Goal: Task Accomplishment & Management: Complete application form

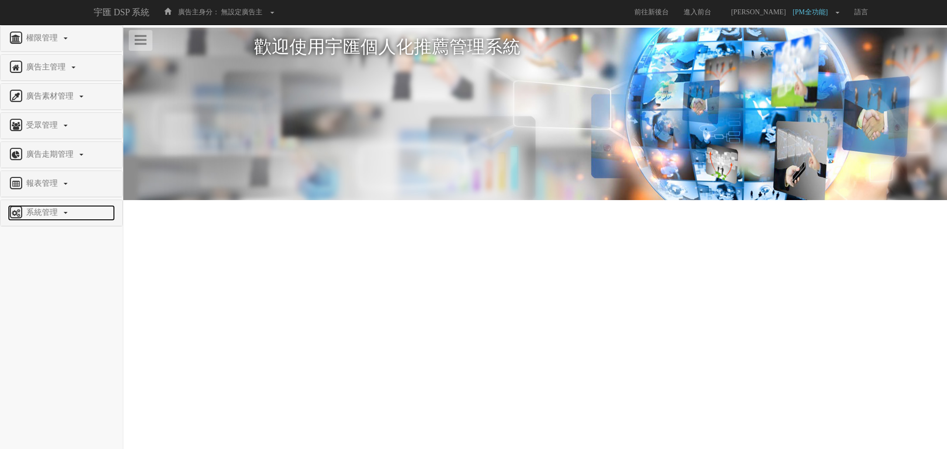
click at [52, 208] on span "系統管理" at bounding box center [43, 212] width 39 height 8
click at [48, 336] on span "廣告驗證設定" at bounding box center [32, 336] width 49 height 7
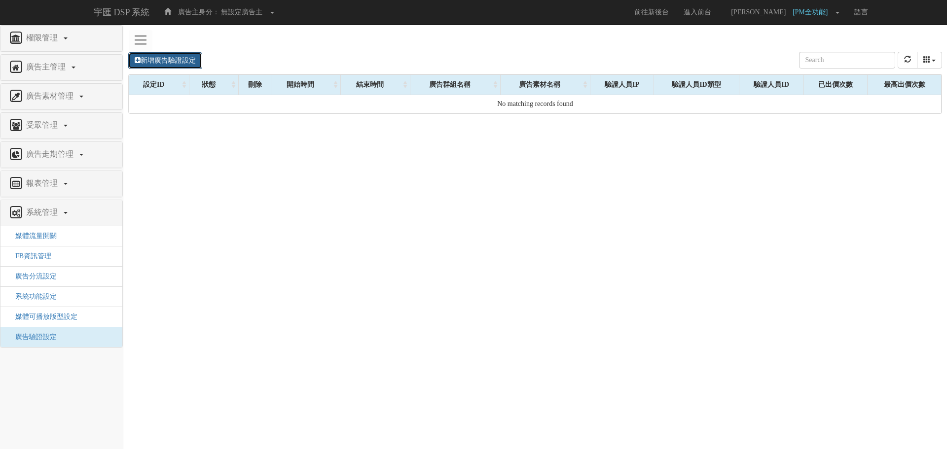
click at [190, 61] on link "新增廣告驗證設定" at bounding box center [165, 60] width 74 height 17
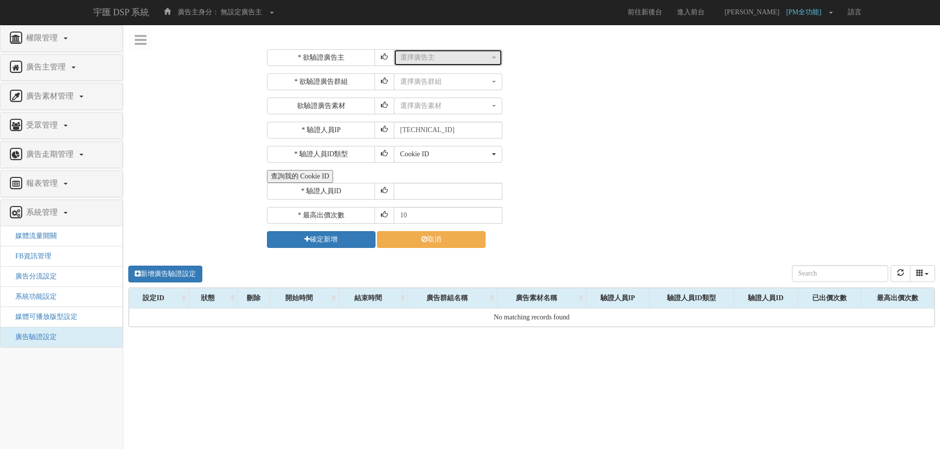
click at [442, 51] on button "選擇廣告主" at bounding box center [448, 57] width 109 height 17
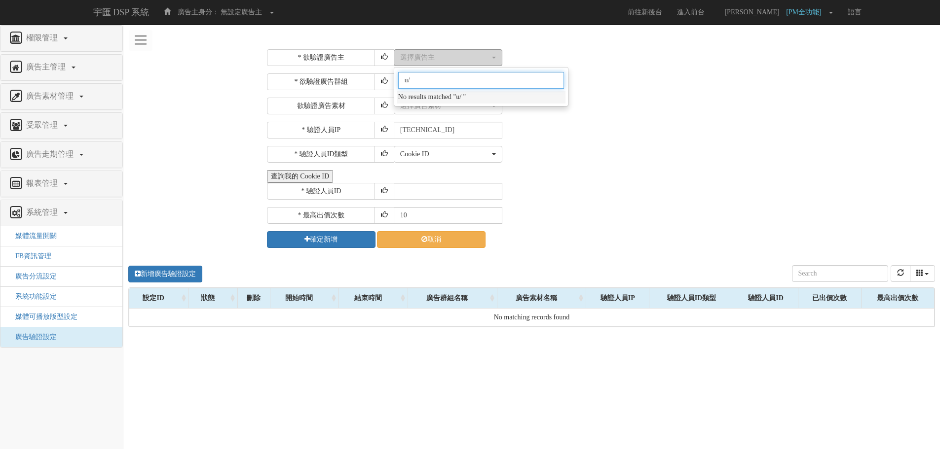
type input "u"
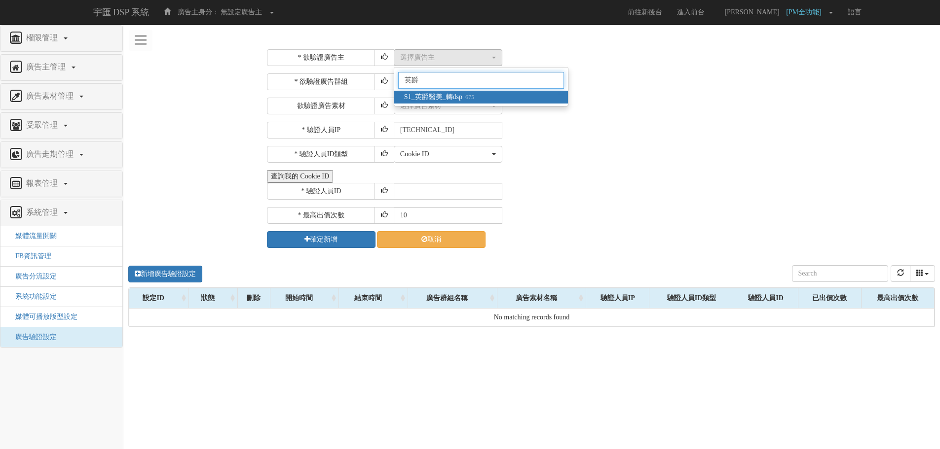
type input "英爵"
click at [481, 95] on link "S1_英爵醫美_轉dsp 675" at bounding box center [481, 97] width 174 height 13
select select "675"
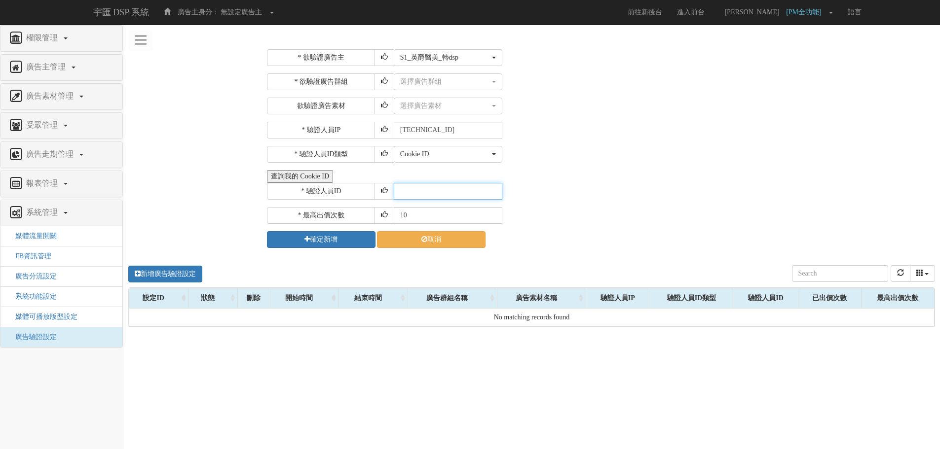
click at [462, 197] on input "text" at bounding box center [448, 191] width 109 height 17
paste input "CXR20250320164412993912"
type input "CXR20250320164412993912"
click at [416, 80] on div "選擇廣告群組" at bounding box center [445, 82] width 90 height 10
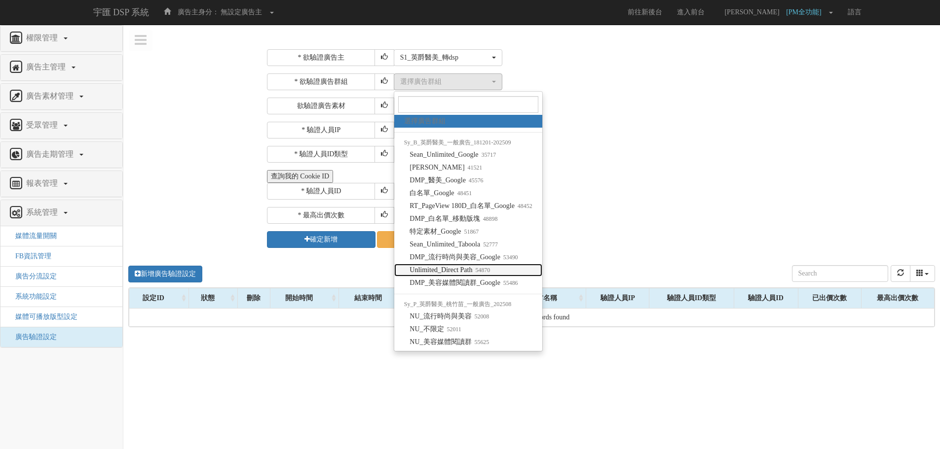
click at [502, 267] on link "Unlimited_Direct Path 54870" at bounding box center [468, 270] width 148 height 13
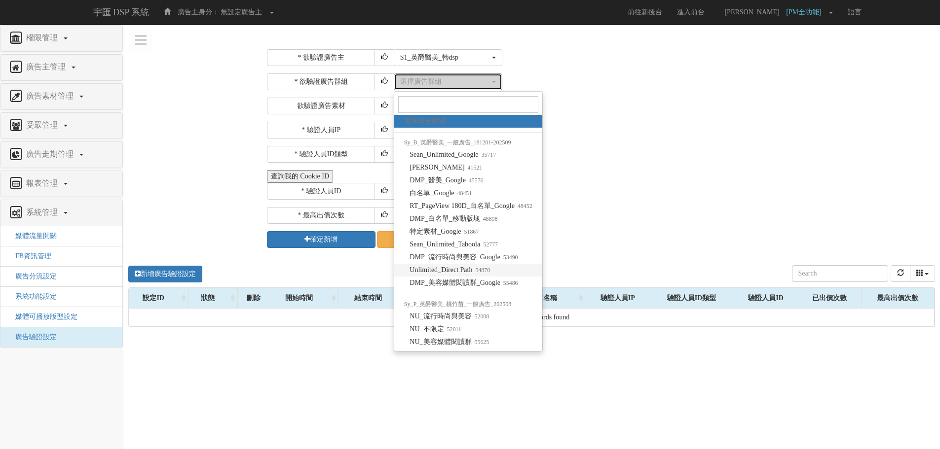
select select "54870"
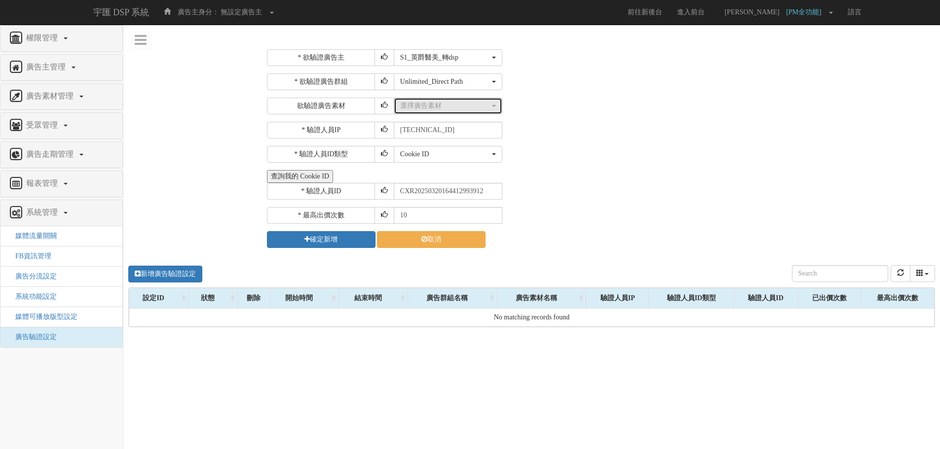
click at [431, 110] on div "選擇廣告素材" at bounding box center [445, 106] width 90 height 10
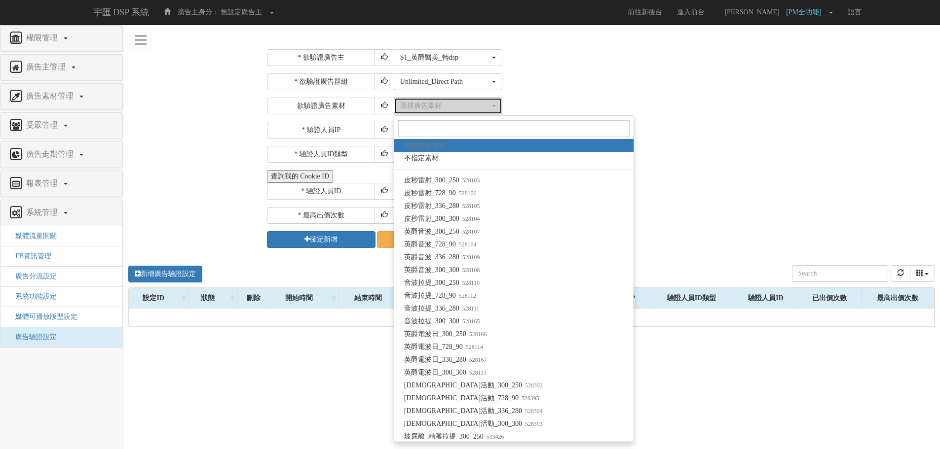
click at [431, 110] on div "選擇廣告素材" at bounding box center [445, 106] width 90 height 10
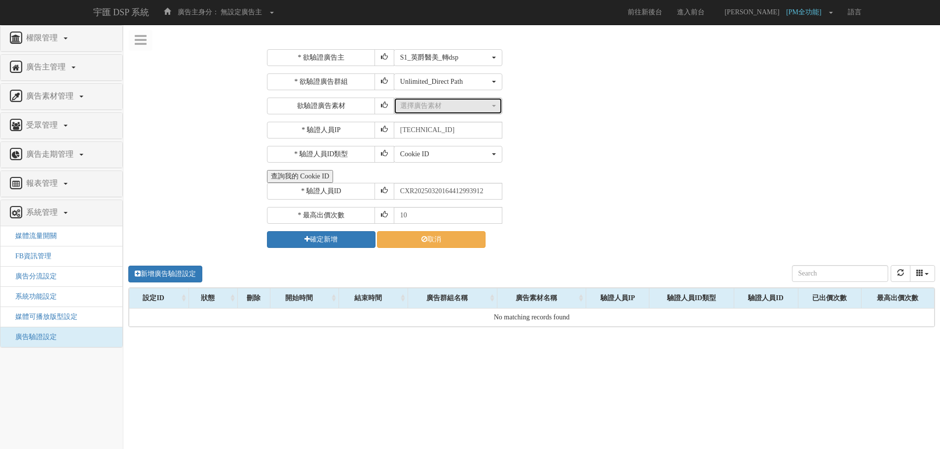
click at [430, 109] on div "選擇廣告素材" at bounding box center [445, 106] width 90 height 10
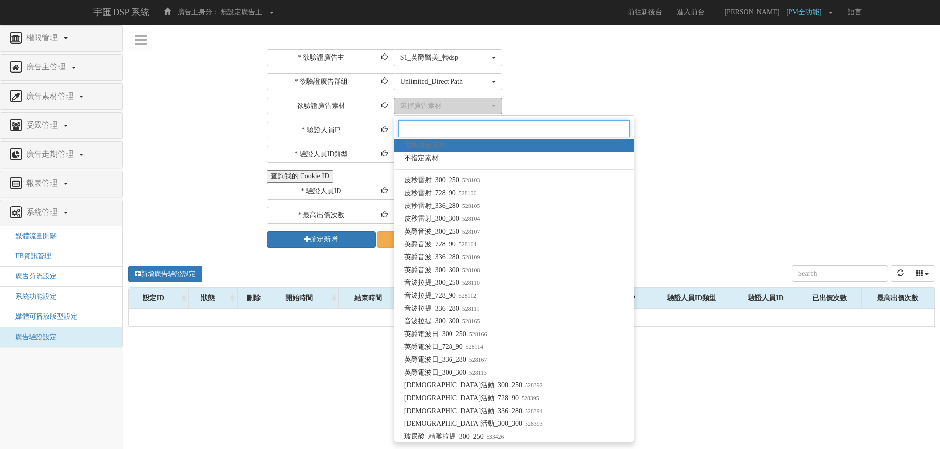
paste input "1571420"
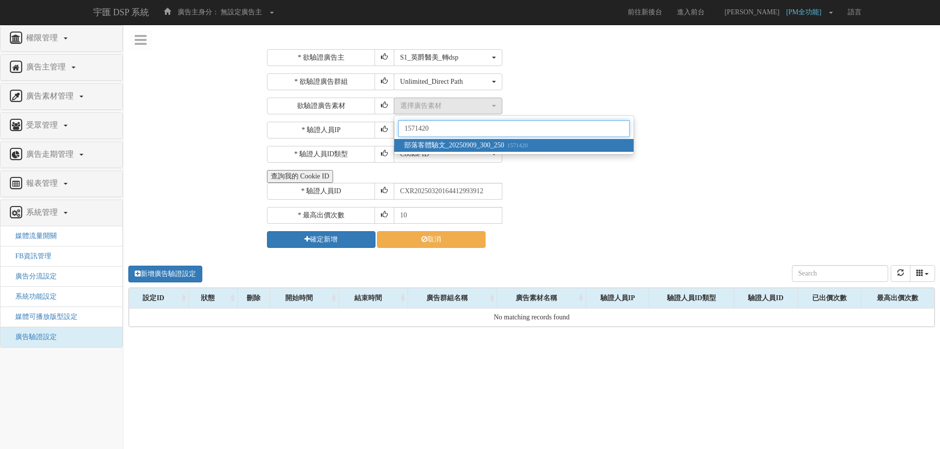
type input "1571420"
click at [447, 141] on span "部落客體驗文_20250909_300_250 1571420" at bounding box center [466, 146] width 124 height 10
select select "1571420"
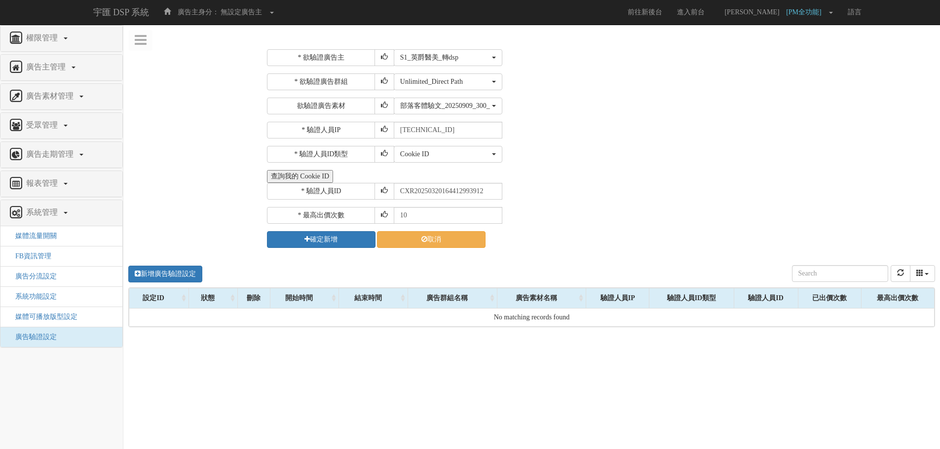
click at [645, 174] on div "查詢我的 Cookie ID" at bounding box center [599, 176] width 665 height 13
click at [308, 240] on icon "submit" at bounding box center [306, 239] width 5 height 7
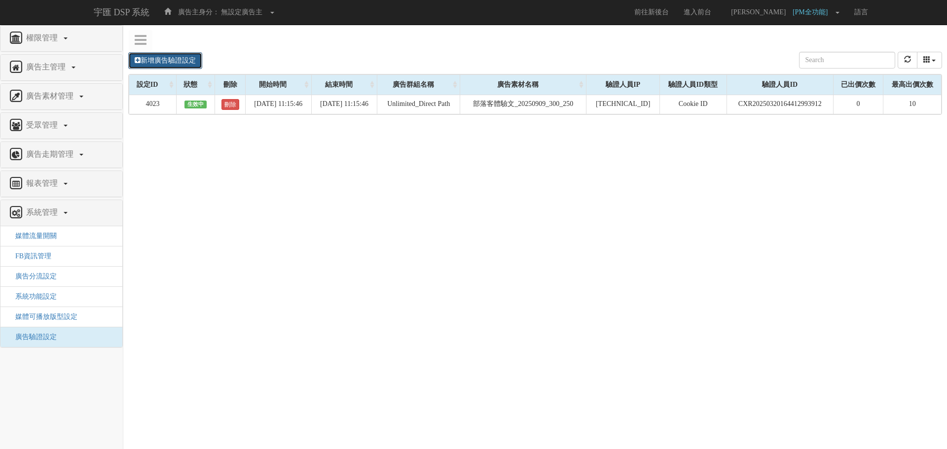
click at [180, 60] on link "新增廣告驗證設定" at bounding box center [165, 60] width 74 height 17
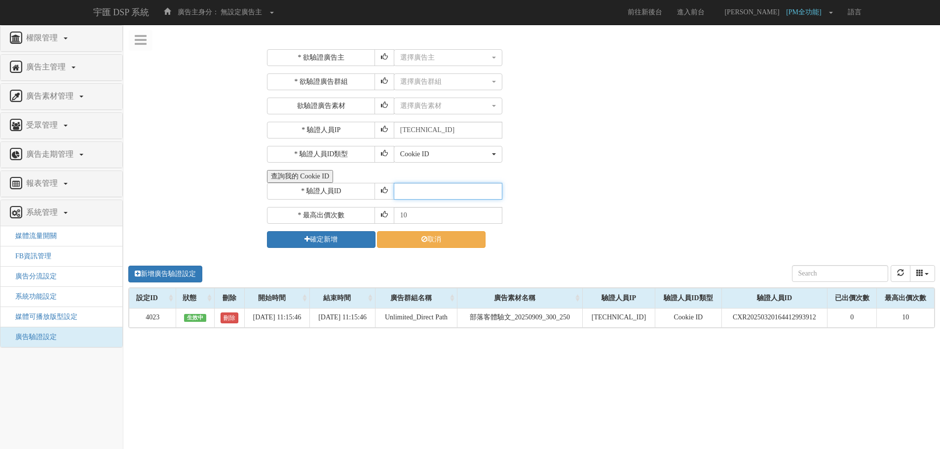
click at [441, 189] on input "text" at bounding box center [448, 191] width 109 height 17
click at [437, 192] on input "text" at bounding box center [448, 191] width 109 height 17
paste input "CXR20250320164412993912"
type input "CXR20250320164412993912"
click at [419, 56] on div "選擇廣告主" at bounding box center [445, 58] width 90 height 10
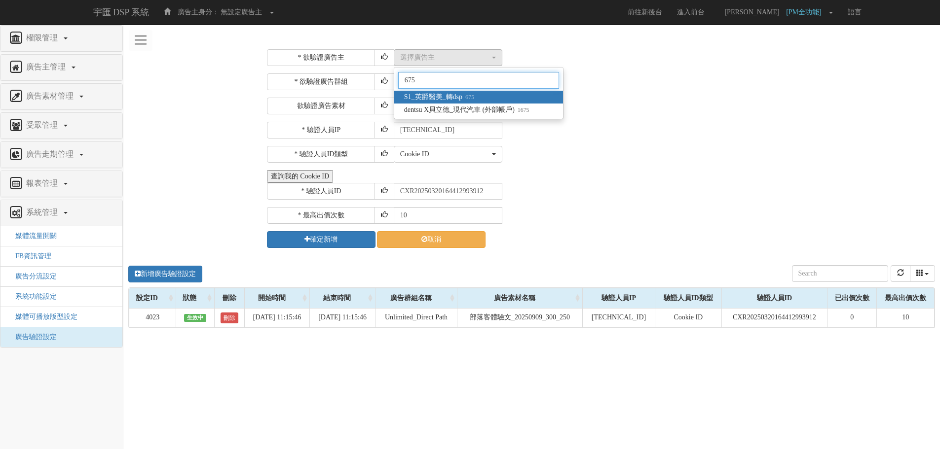
type input "675"
click at [452, 95] on span "S1_英爵醫美_轉dsp 675" at bounding box center [439, 97] width 70 height 10
select select "675"
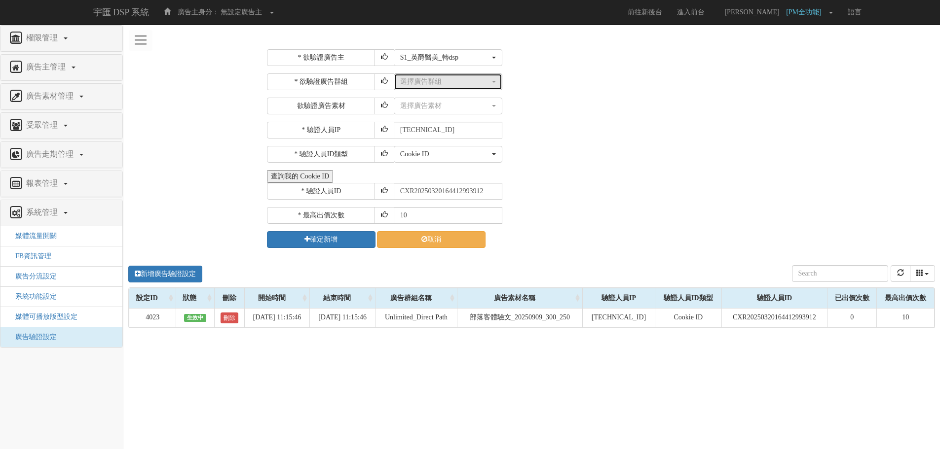
click at [455, 78] on div "選擇廣告群組" at bounding box center [445, 82] width 90 height 10
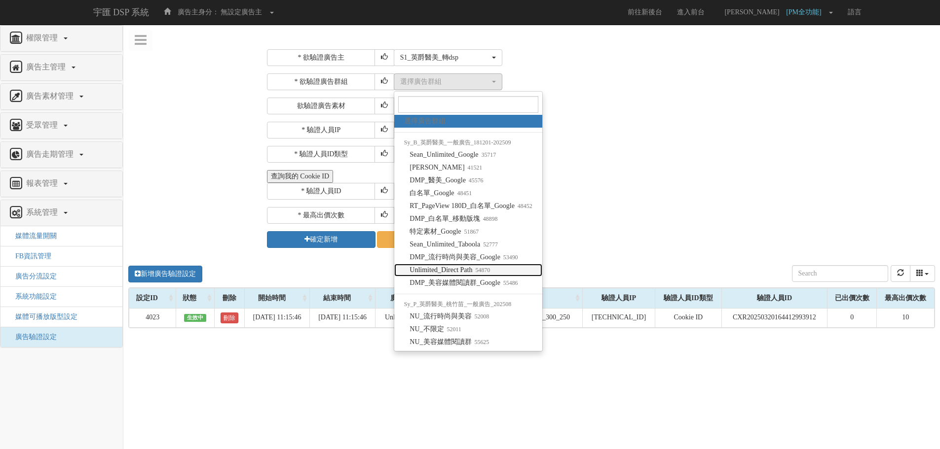
click at [490, 273] on small "54870" at bounding box center [481, 270] width 18 height 7
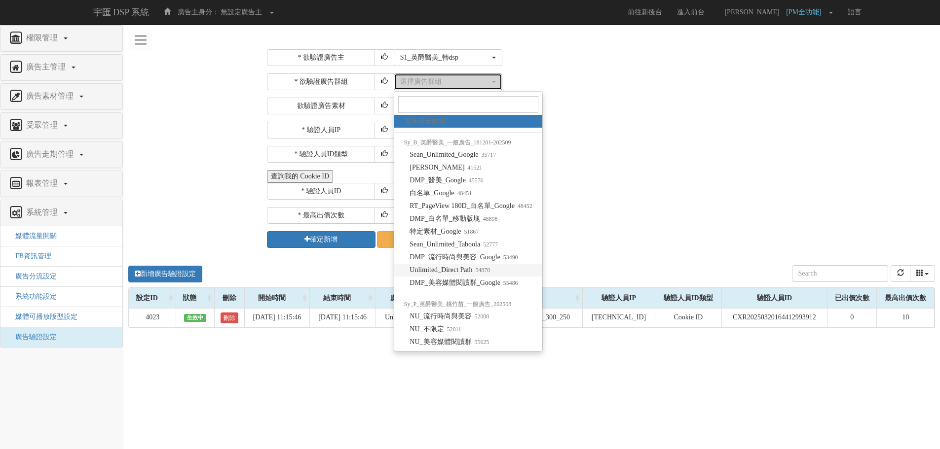
select select "54870"
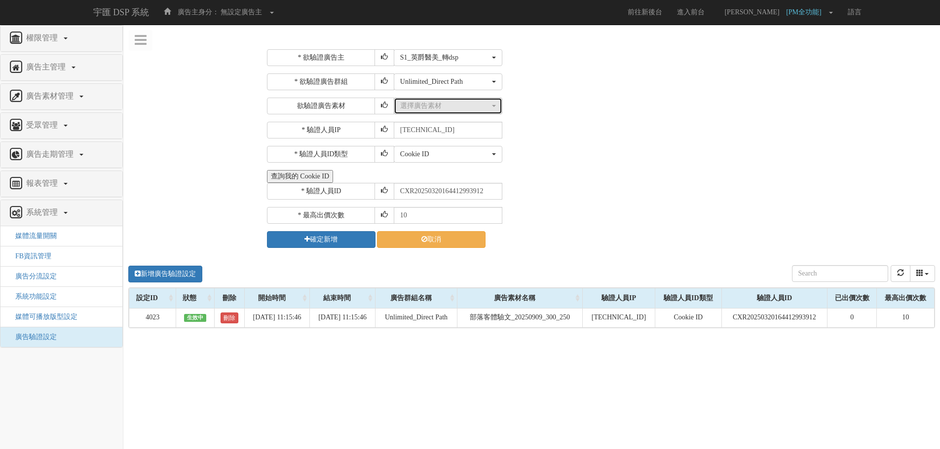
click at [435, 112] on button "選擇廣告素材" at bounding box center [448, 106] width 109 height 17
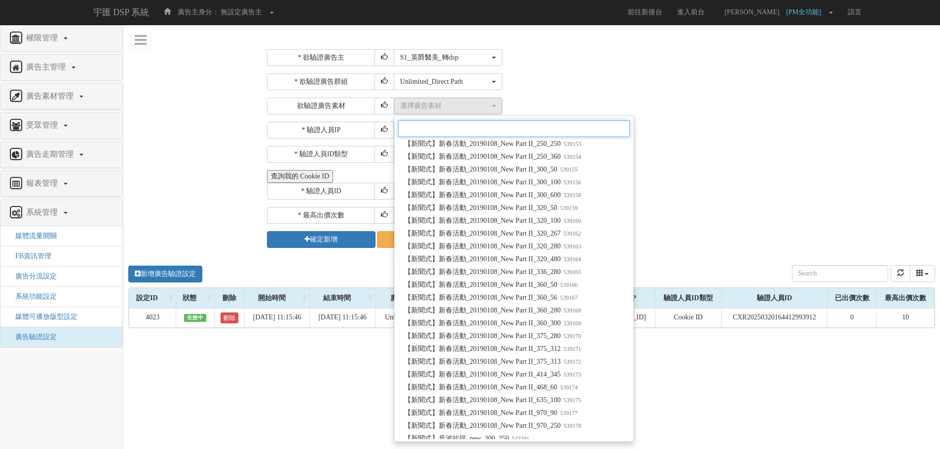
scroll to position [987, 0]
paste input "1571421"
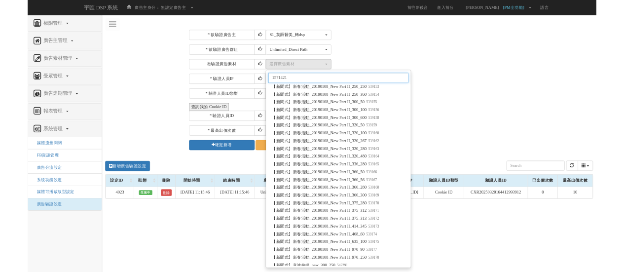
scroll to position [0, 0]
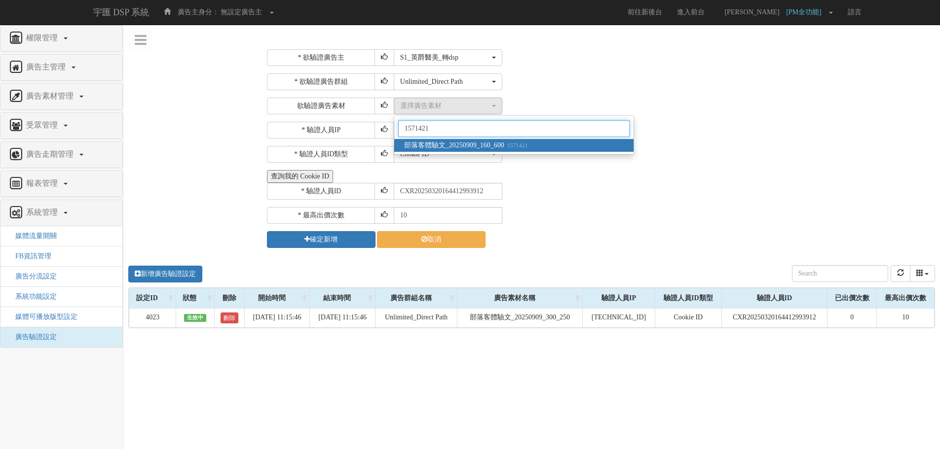
type input "1571421"
click at [468, 146] on span "部落客體驗文_20250909_160_600 1571421" at bounding box center [466, 146] width 124 height 10
select select "1571421"
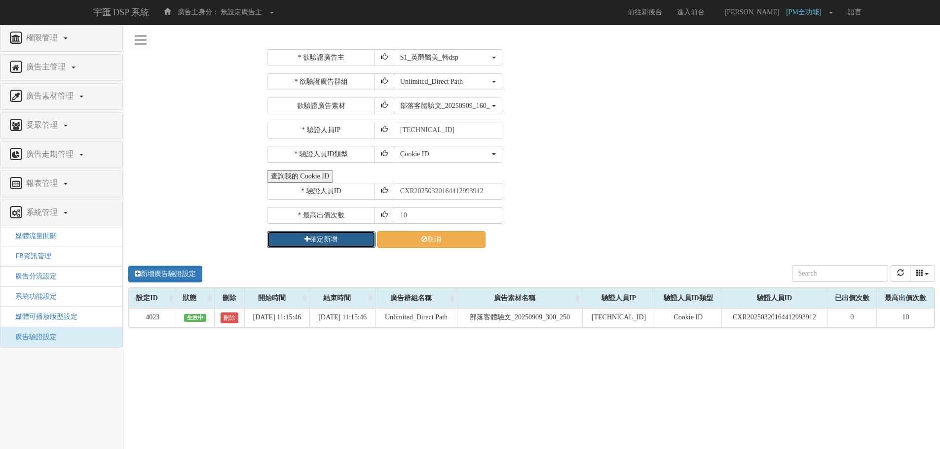
click at [308, 241] on icon "submit" at bounding box center [306, 239] width 5 height 7
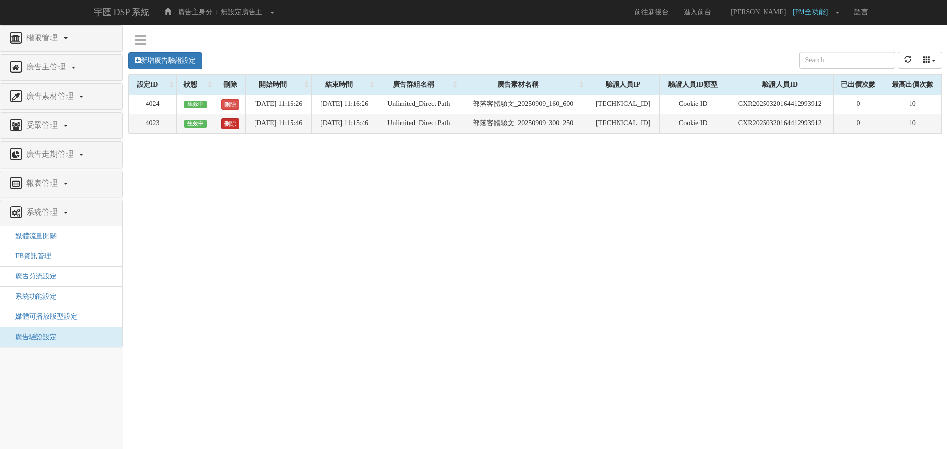
click at [223, 123] on link "刪除" at bounding box center [230, 123] width 18 height 11
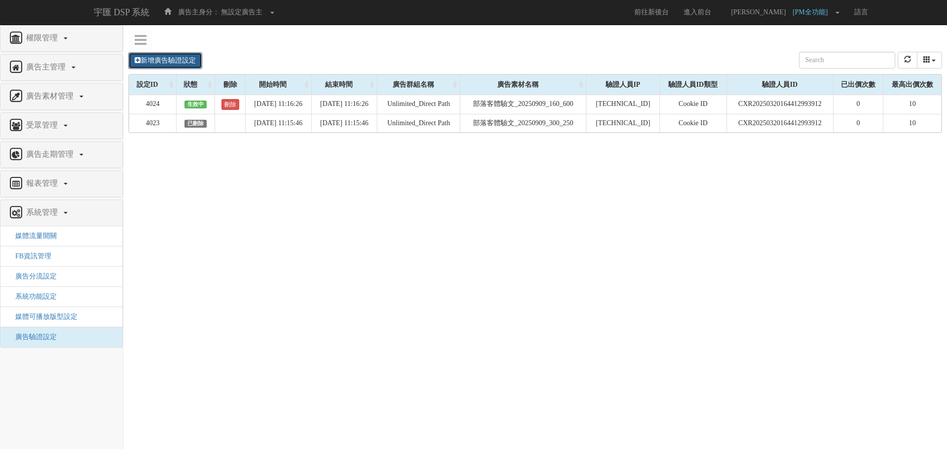
click at [175, 62] on link "新增廣告驗證設定" at bounding box center [165, 60] width 74 height 17
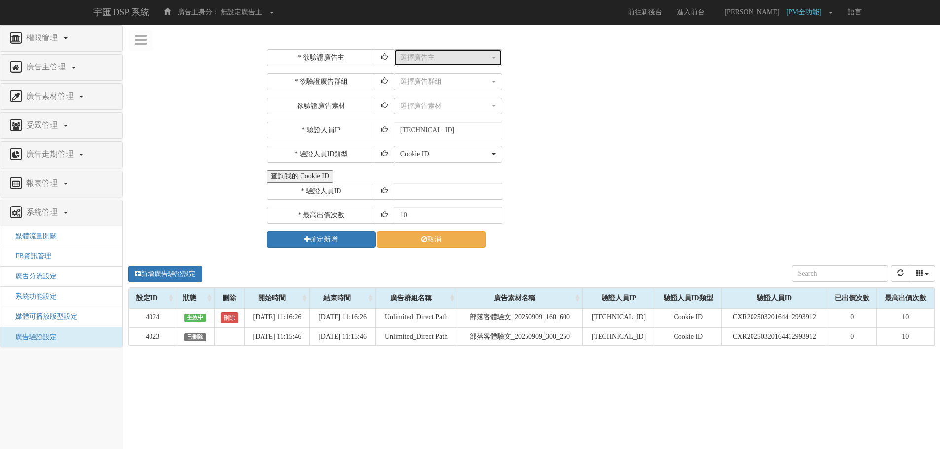
click at [439, 56] on div "選擇廣告主" at bounding box center [445, 58] width 90 height 10
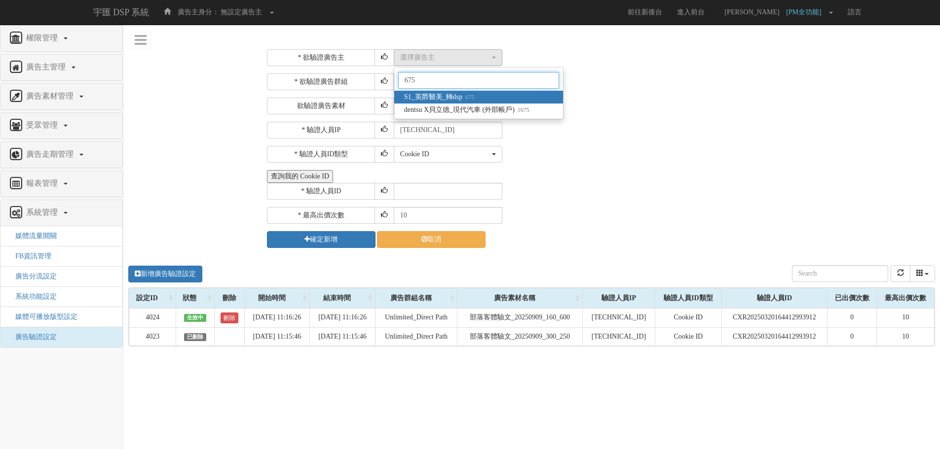
type input "675"
click at [474, 100] on span "S1_英爵醫美_轉dsp 675" at bounding box center [439, 97] width 70 height 10
select select "675"
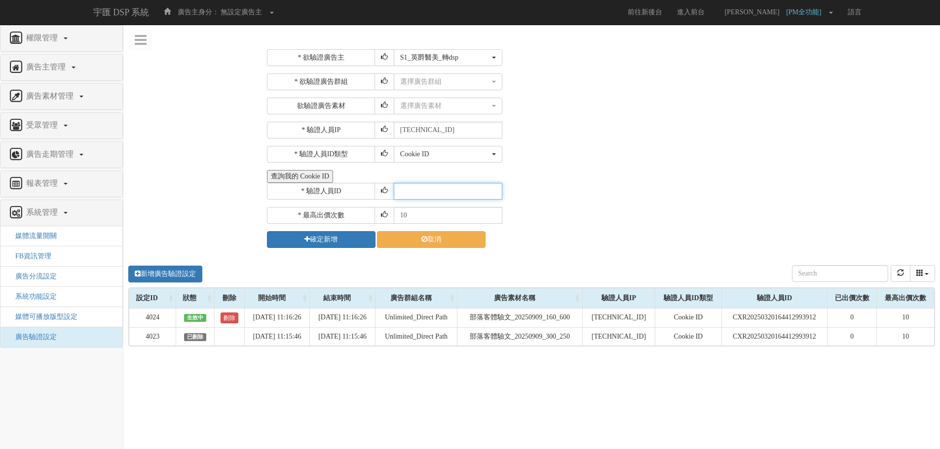
click at [425, 191] on input "text" at bounding box center [448, 191] width 109 height 17
paste input "CBR20240424144719957916"
type input "CBR20240424144719957916"
click at [420, 219] on input "10" at bounding box center [448, 215] width 109 height 17
type input "1"
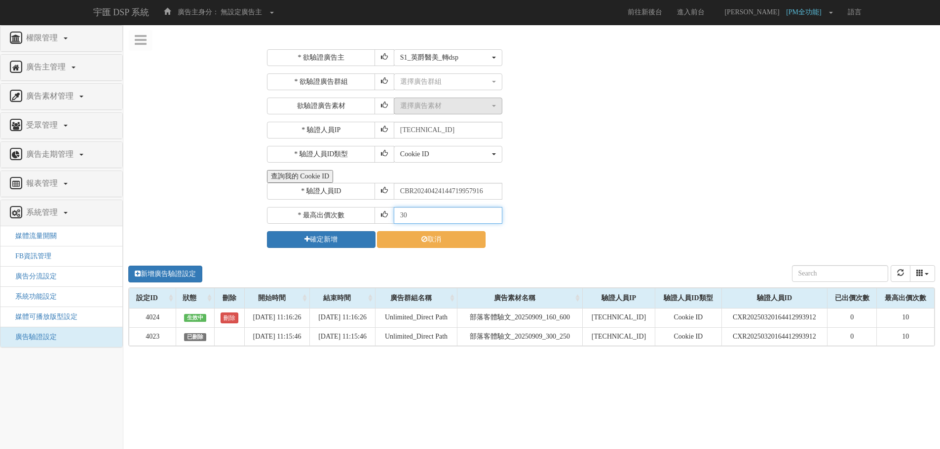
type input "30"
click at [472, 100] on button "選擇廣告素材" at bounding box center [448, 106] width 109 height 17
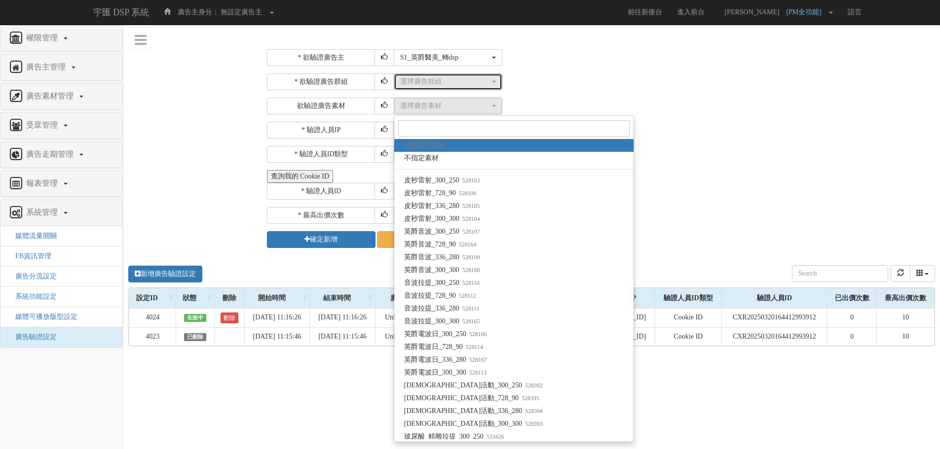
click at [463, 73] on div "* 欲驗證廣告主 選擇廣告主 特力+ 科技紫薇網 Momo Uniqlo EFShop 樂天 屈臣氏Watsons sinyi 信義房屋 S2_Brands白…" at bounding box center [599, 148] width 665 height 199
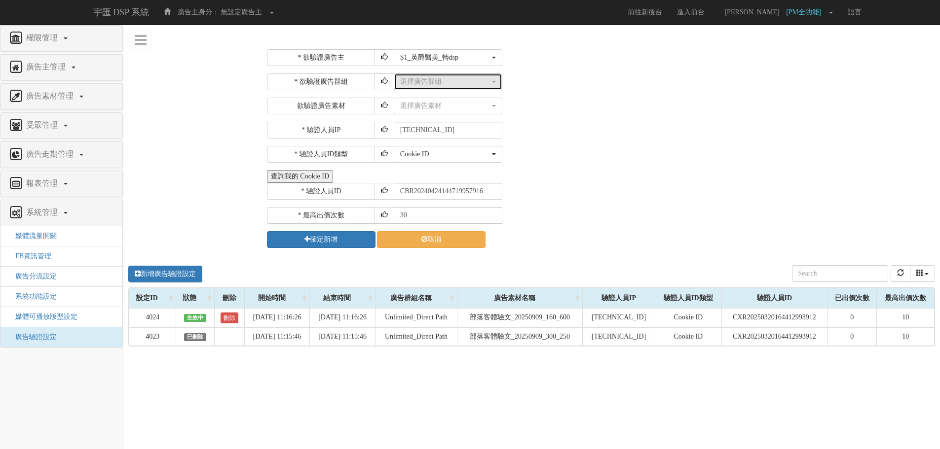
click at [463, 76] on button "選擇廣告群組" at bounding box center [448, 81] width 109 height 17
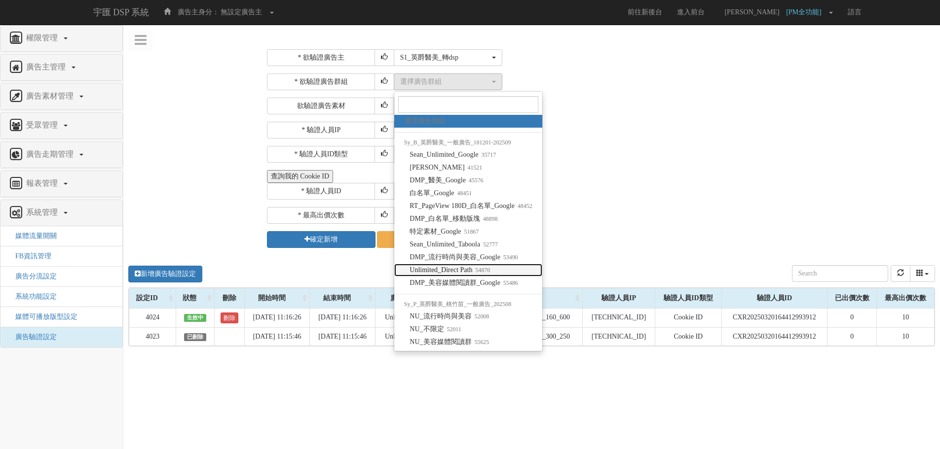
click at [467, 273] on span "Unlimited_Direct Path 54870" at bounding box center [449, 270] width 80 height 10
select select "54870"
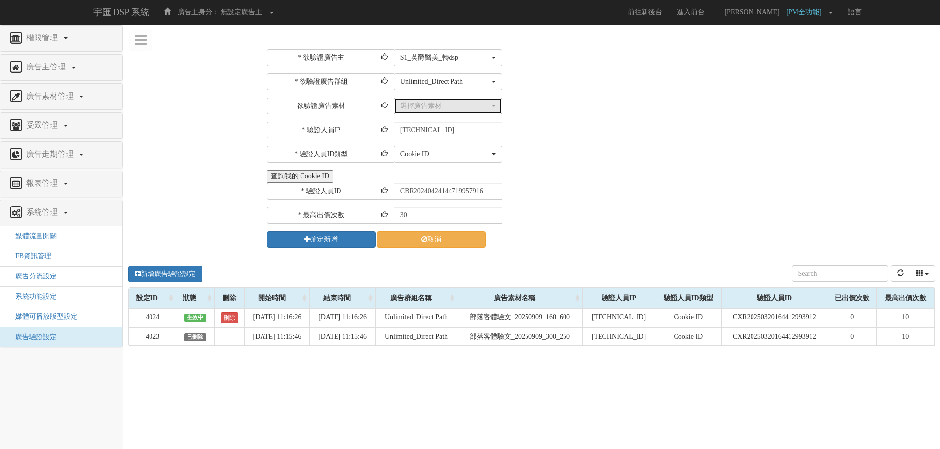
click at [445, 106] on div "選擇廣告素材" at bounding box center [445, 106] width 90 height 10
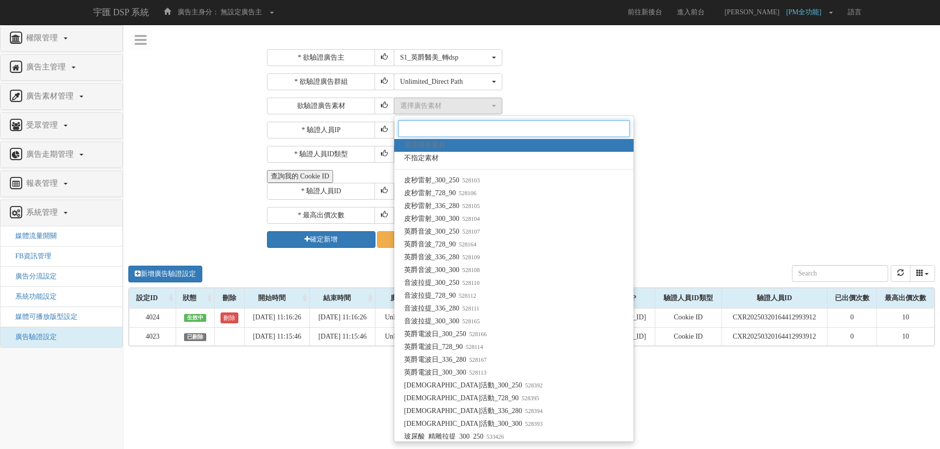
click at [459, 134] on input "Search" at bounding box center [513, 128] width 231 height 17
paste input "1571421"
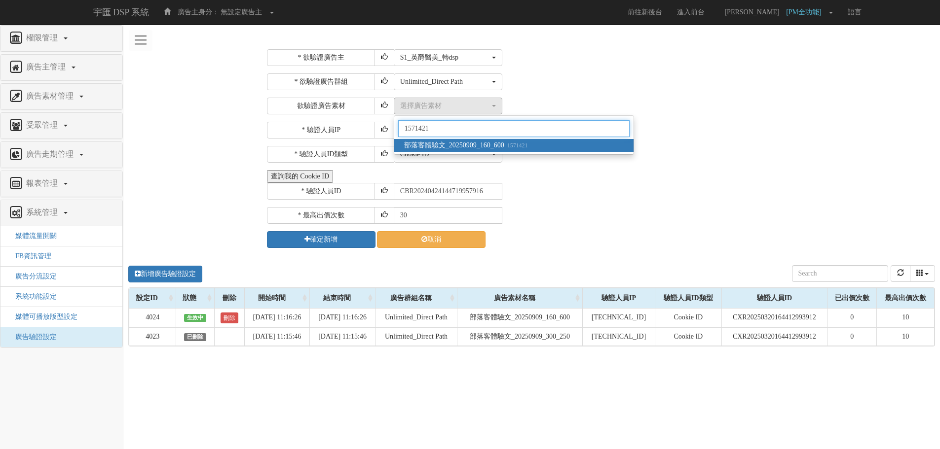
type input "1571421"
click at [466, 145] on span "部落客體驗文_20250909_160_600 1571421" at bounding box center [466, 146] width 124 height 10
select select "1571421"
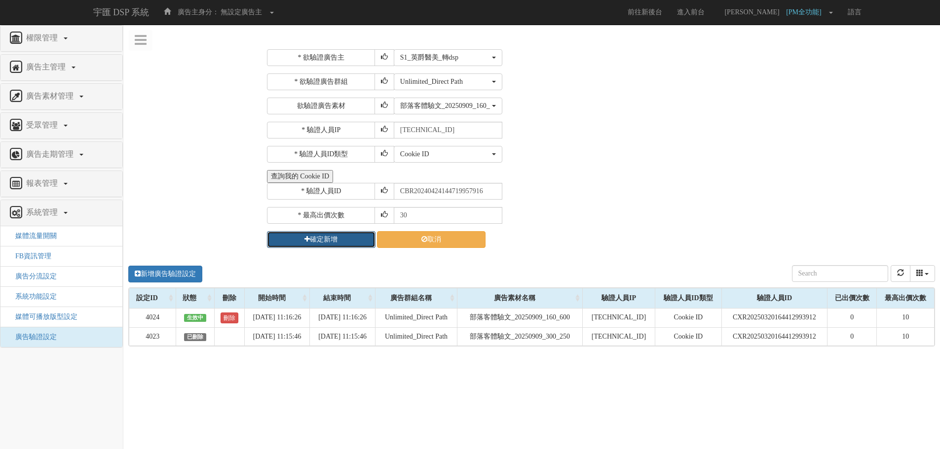
click at [324, 240] on button "確定新增" at bounding box center [321, 239] width 109 height 17
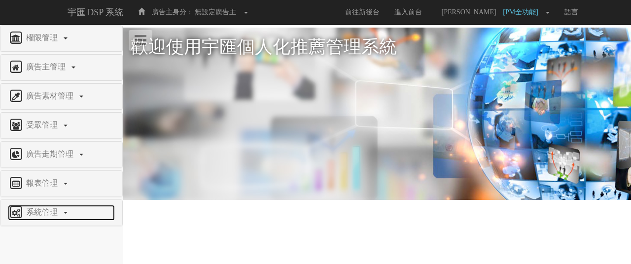
click at [52, 209] on span "系統管理" at bounding box center [43, 212] width 39 height 8
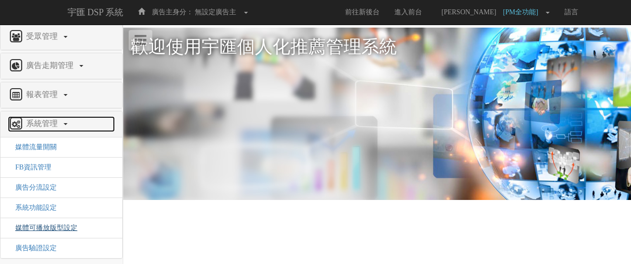
scroll to position [89, 0]
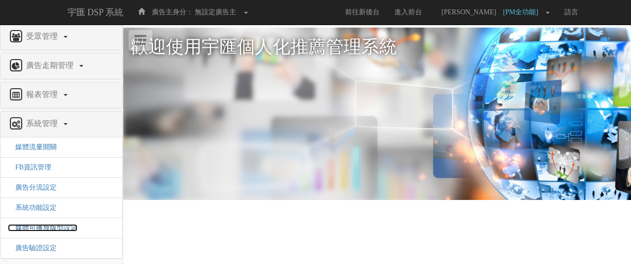
click at [49, 225] on span "媒體可播放版型設定" at bounding box center [43, 227] width 70 height 7
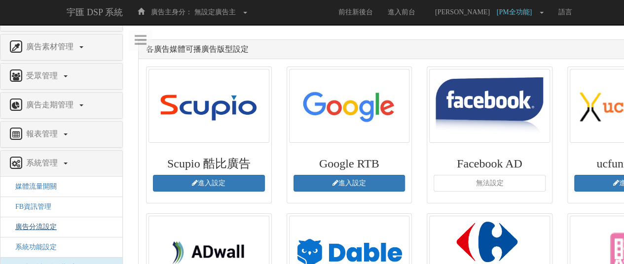
scroll to position [89, 0]
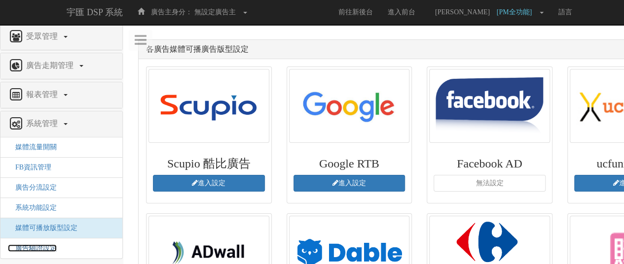
click at [41, 245] on span "廣告驗證設定" at bounding box center [32, 248] width 49 height 7
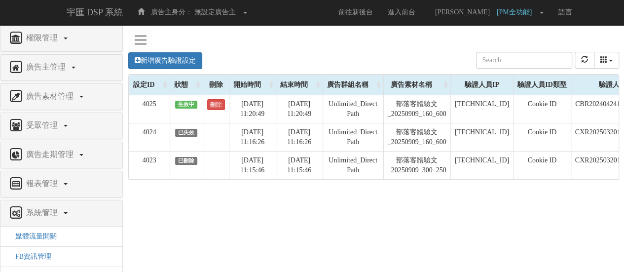
scroll to position [0, 146]
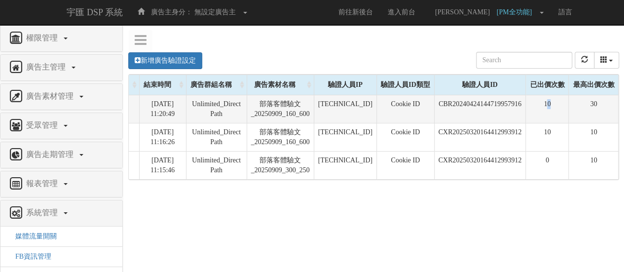
drag, startPoint x: 546, startPoint y: 103, endPoint x: 554, endPoint y: 103, distance: 8.4
click at [554, 103] on td "10" at bounding box center [547, 109] width 43 height 28
click at [553, 111] on td "10" at bounding box center [547, 109] width 43 height 28
drag, startPoint x: 537, startPoint y: 106, endPoint x: 551, endPoint y: 105, distance: 14.4
click at [551, 105] on td "10" at bounding box center [547, 109] width 43 height 28
